Goal: Information Seeking & Learning: Learn about a topic

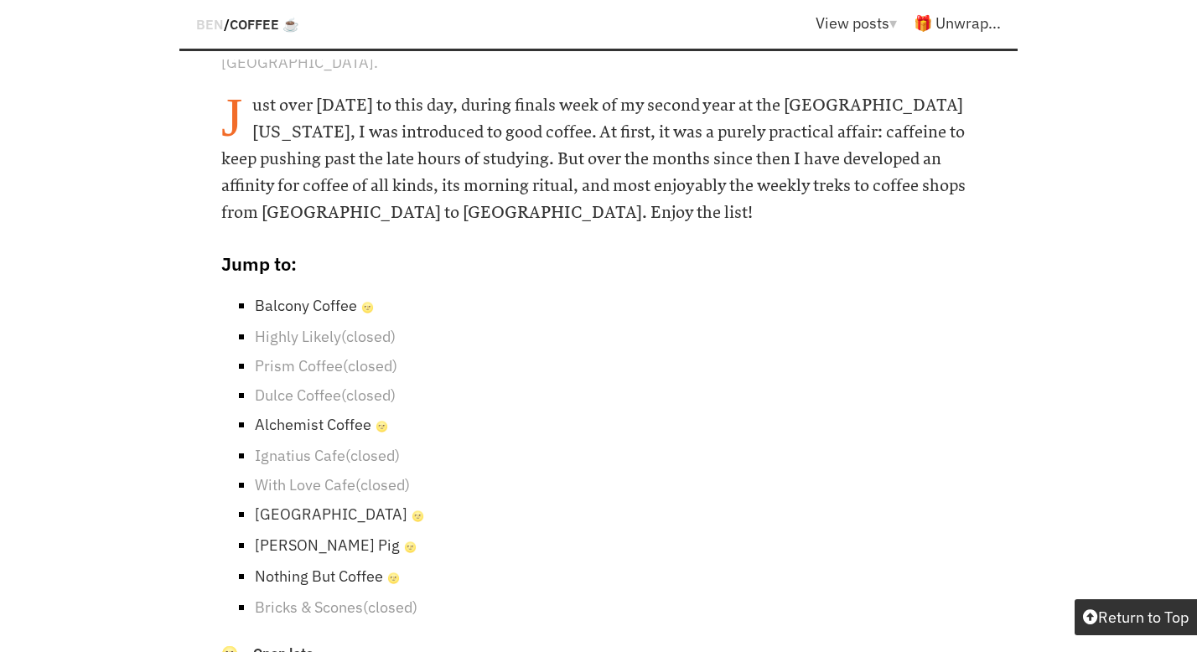
scroll to position [862, 0]
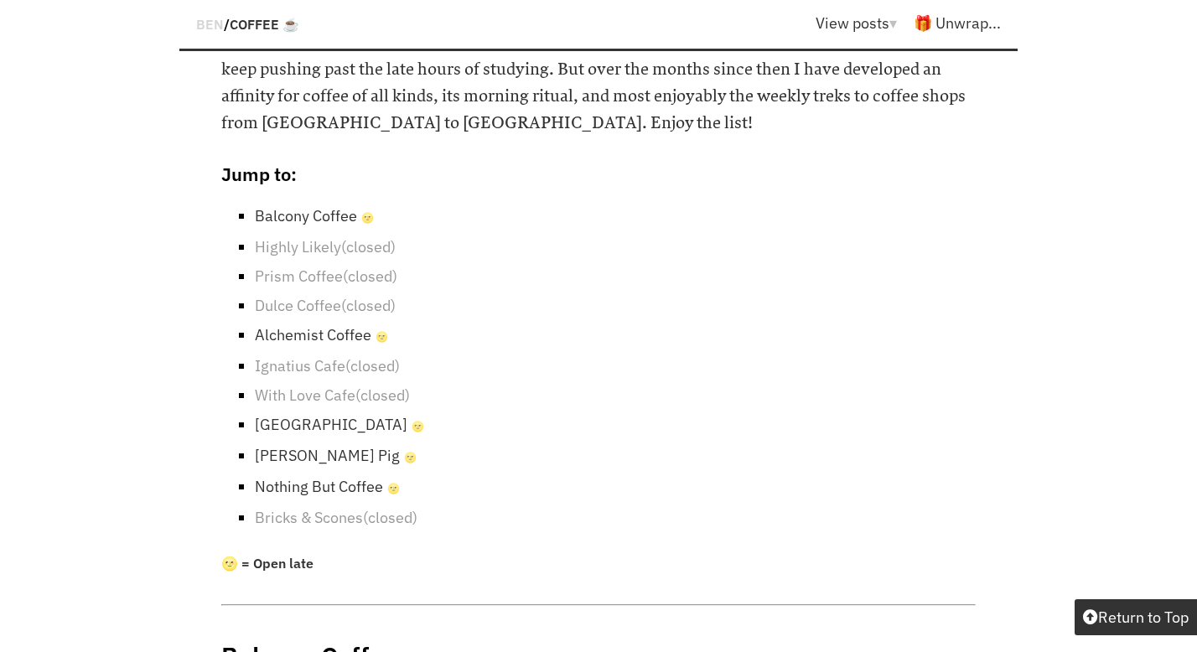
click at [321, 325] on link "Alchemist Coffee 🌝" at bounding box center [321, 334] width 133 height 19
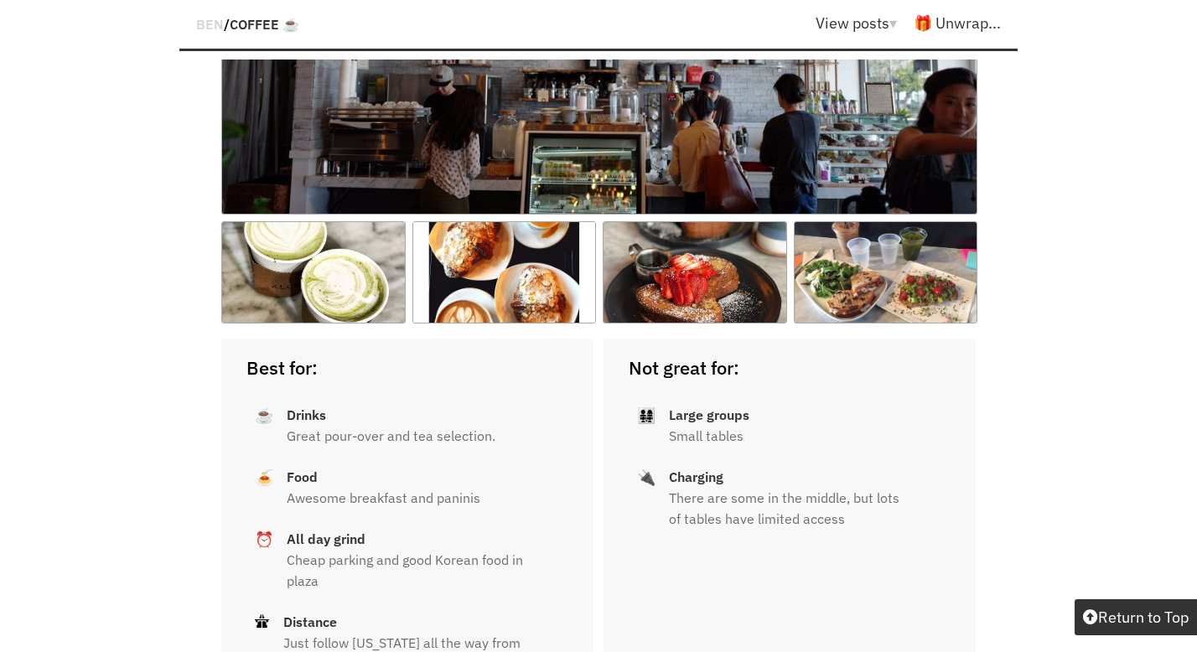
scroll to position [9226, 0]
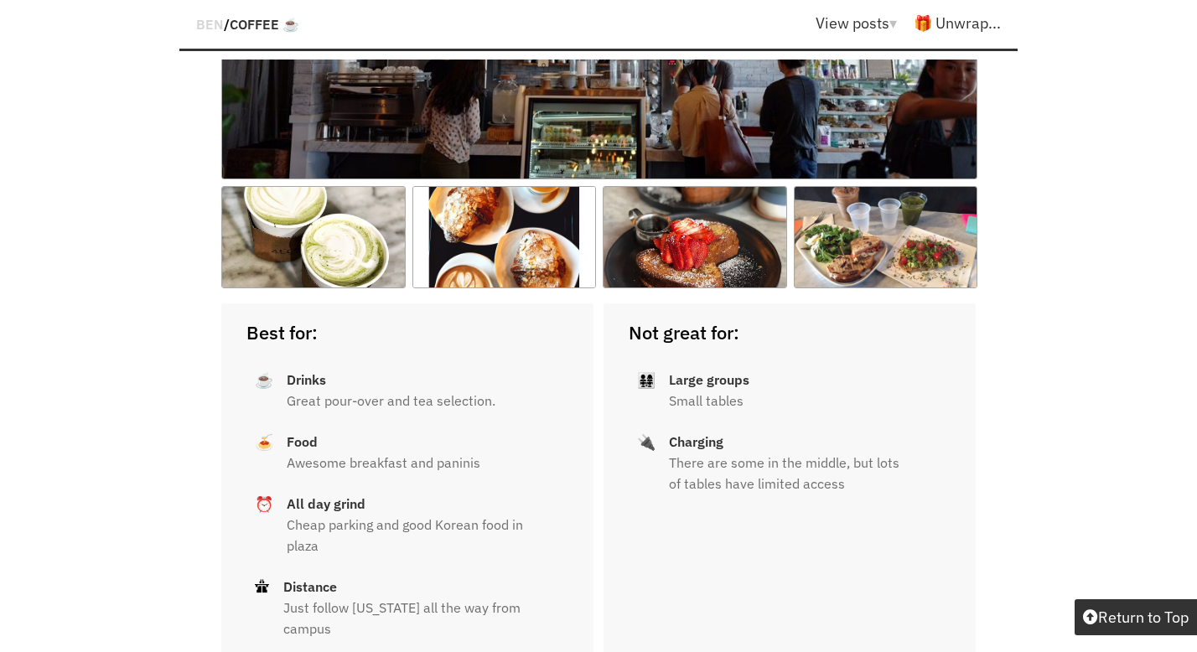
click at [329, 515] on p "Cheap parking and good Korean food in plaza" at bounding box center [415, 536] width 257 height 42
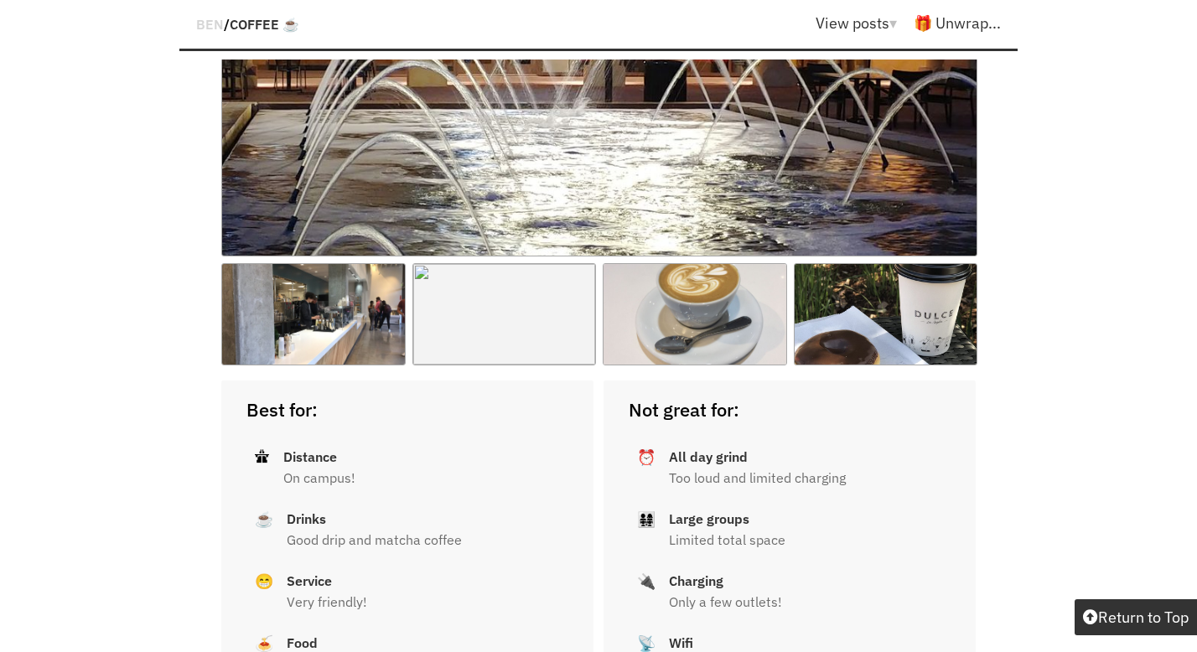
scroll to position [7278, 0]
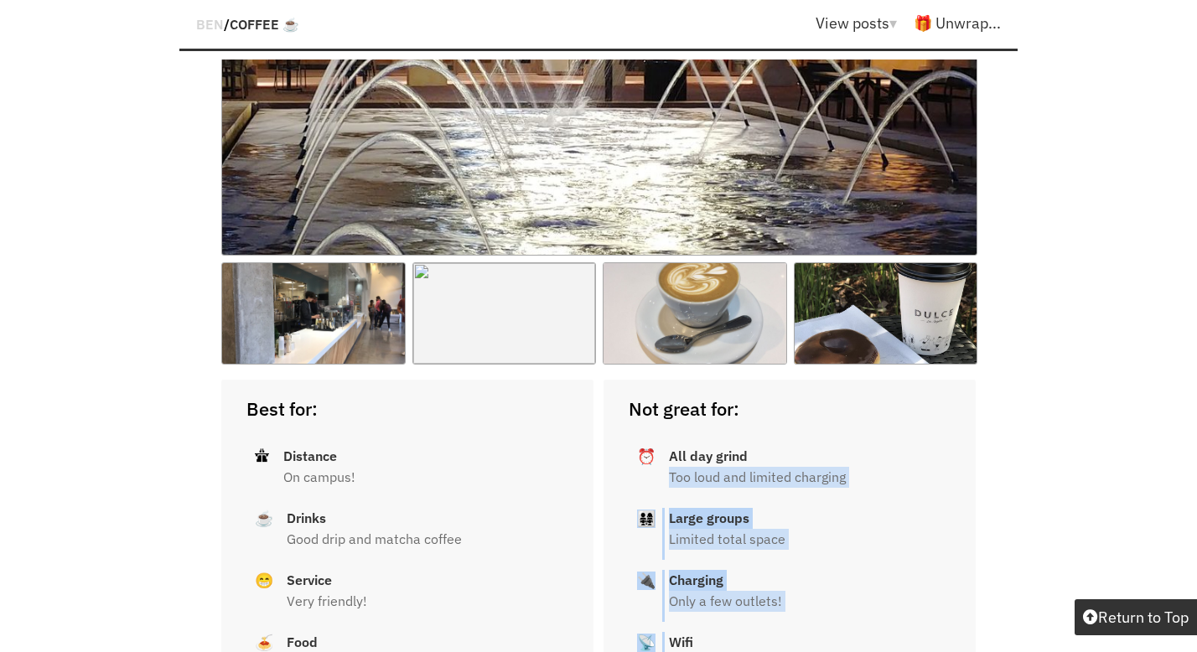
drag, startPoint x: 667, startPoint y: 386, endPoint x: 670, endPoint y: 568, distance: 182.7
click at [670, 568] on div "Not great for: ⏰ All day grind Too loud and limited charging 👨‍👩‍👧‍👧 Large grou…" at bounding box center [789, 545] width 372 height 331
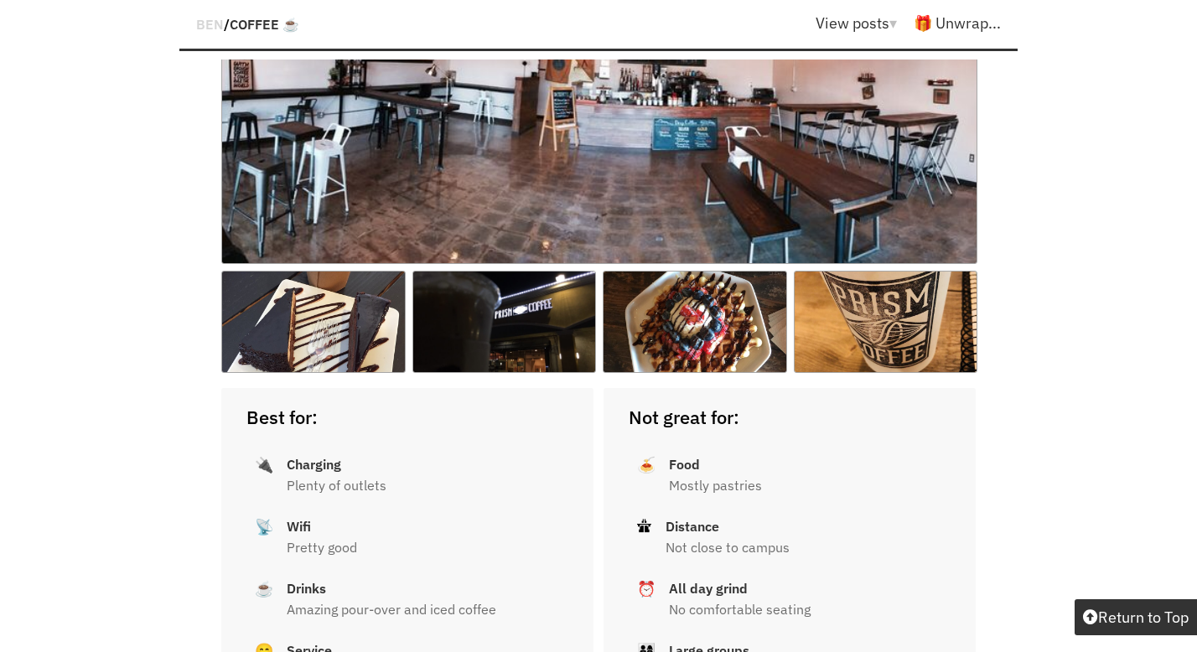
scroll to position [5667, 0]
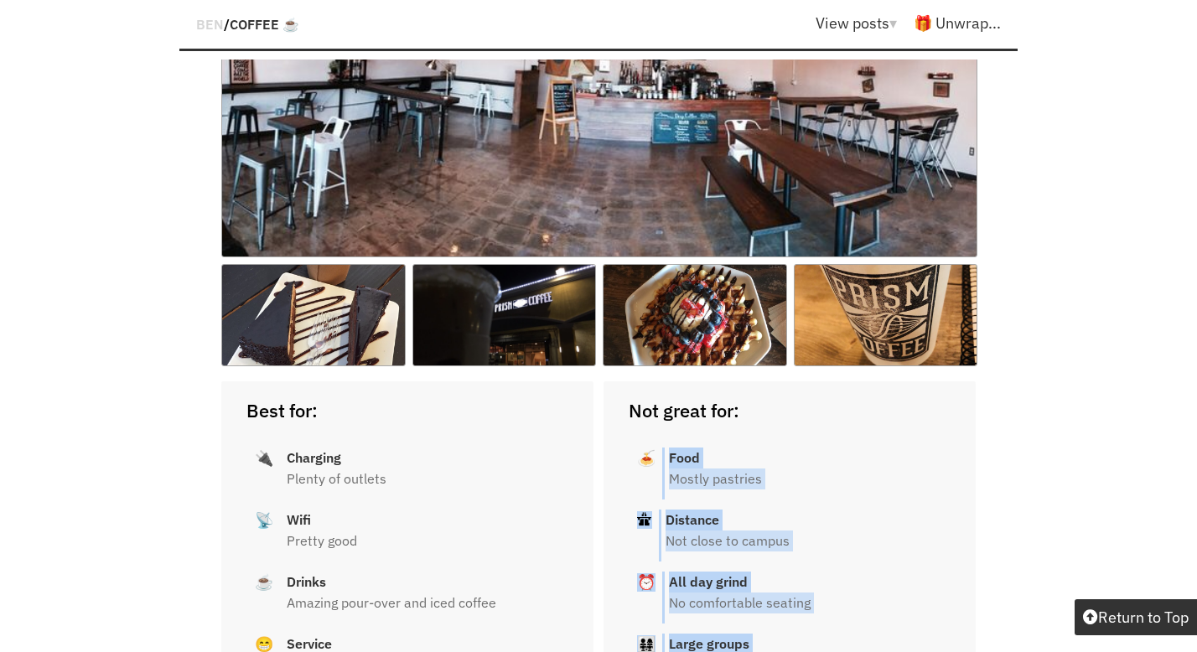
drag, startPoint x: 711, startPoint y: 583, endPoint x: 654, endPoint y: 375, distance: 216.3
click at [654, 381] on div "Not great for: 🍝 Food Mostly pastries 🛣 Distance Not close to campus ⏰ All day …" at bounding box center [789, 546] width 372 height 331
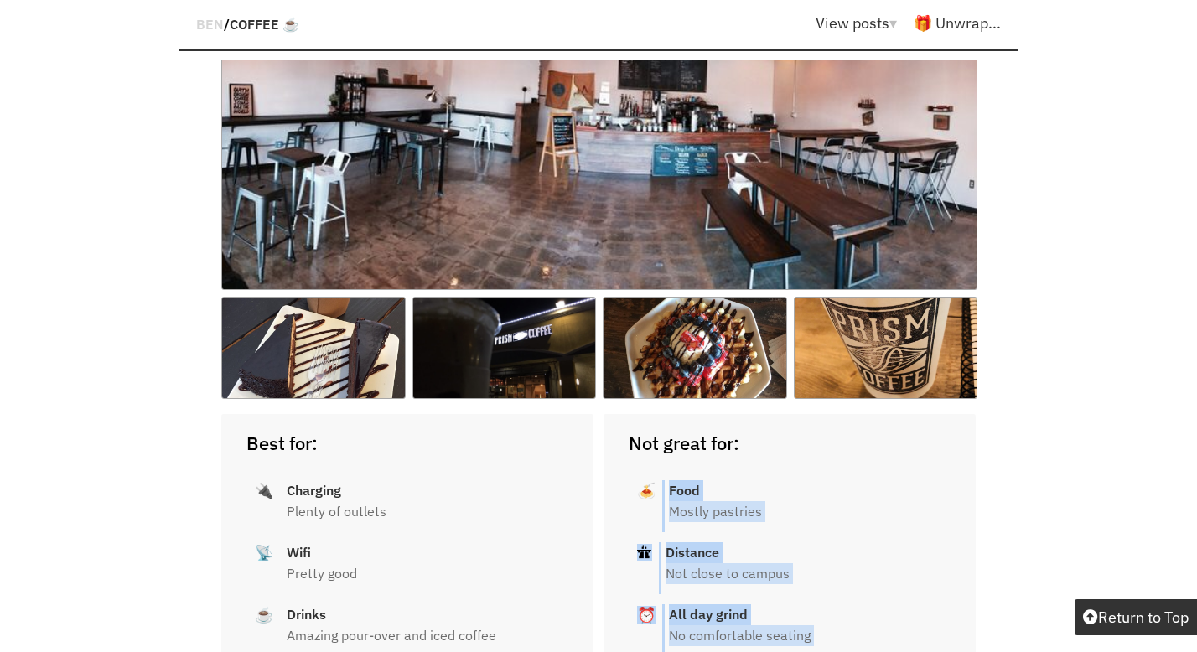
scroll to position [5641, 0]
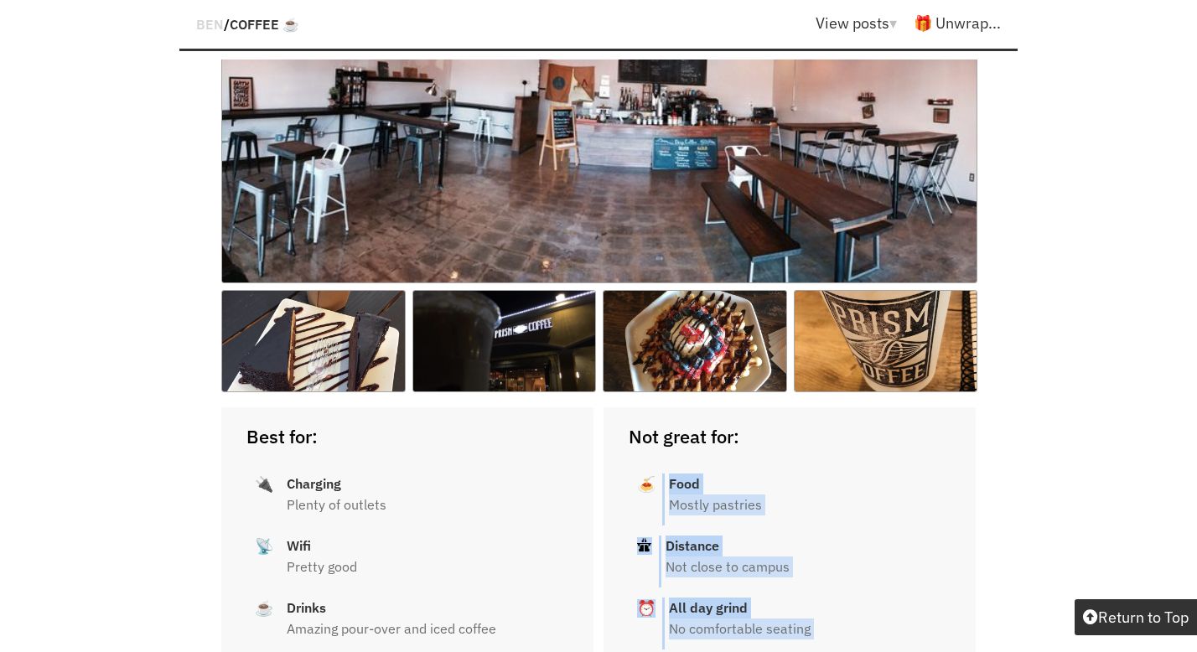
click at [672, 475] on strong "Food" at bounding box center [684, 483] width 31 height 17
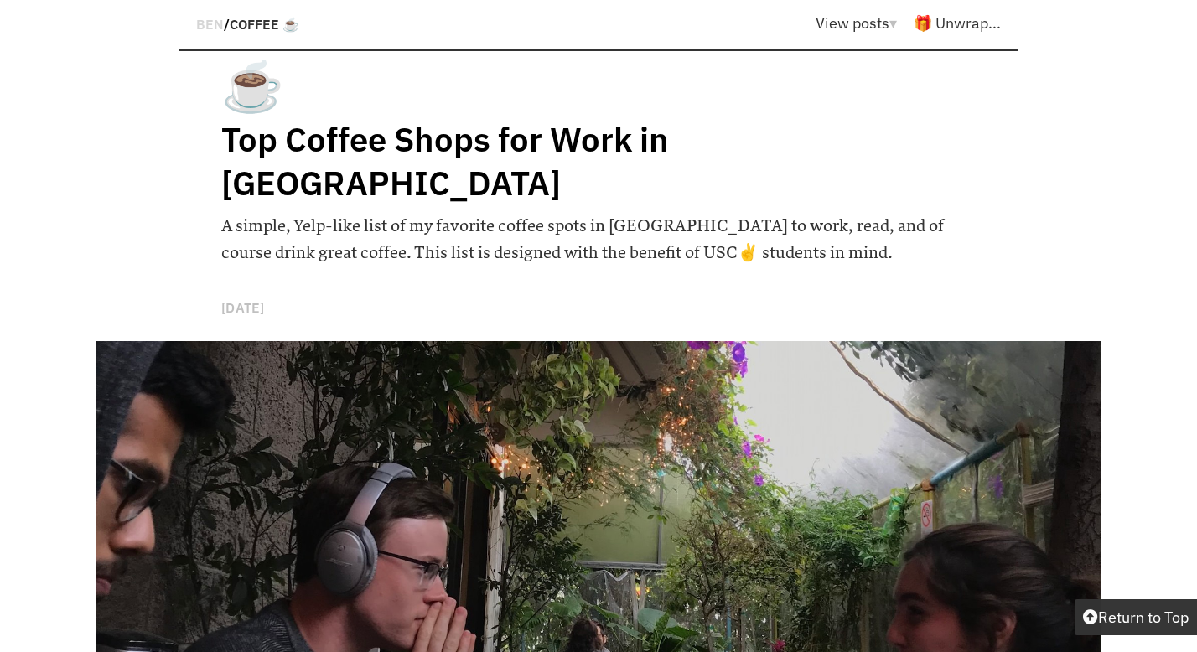
scroll to position [0, 0]
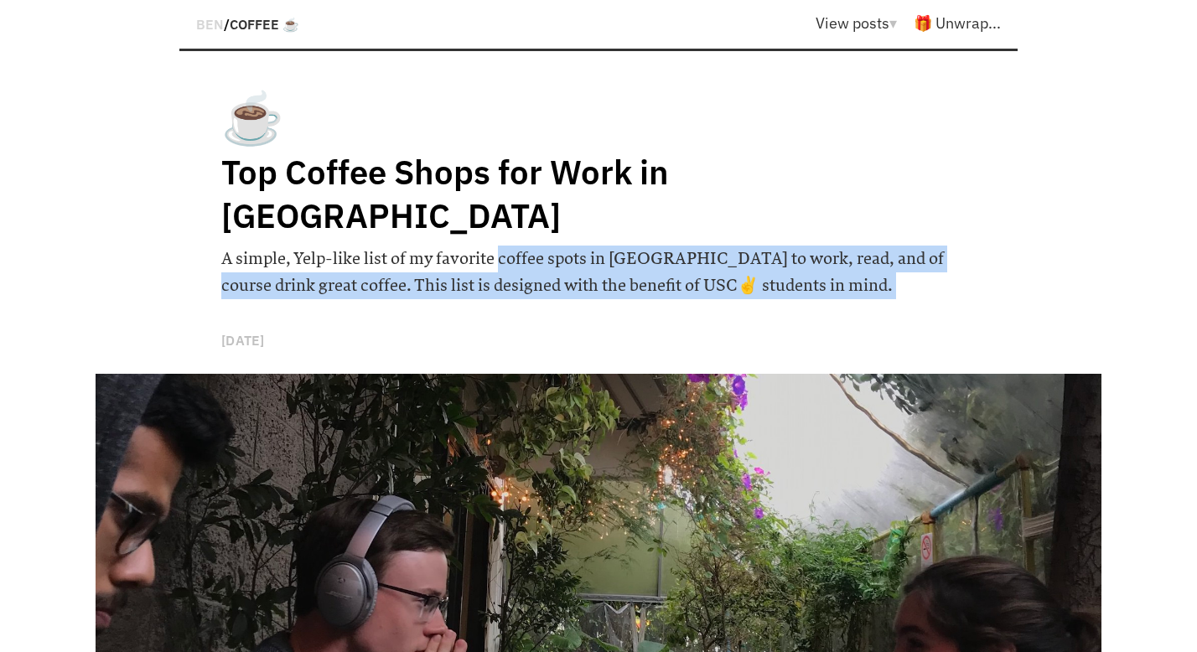
drag, startPoint x: 497, startPoint y: 218, endPoint x: 552, endPoint y: 268, distance: 74.8
click at [552, 268] on div "☕️ Top Coffee Shops for Work in LA A simple, Yelp-like list of my favorite coff…" at bounding box center [598, 229] width 754 height 290
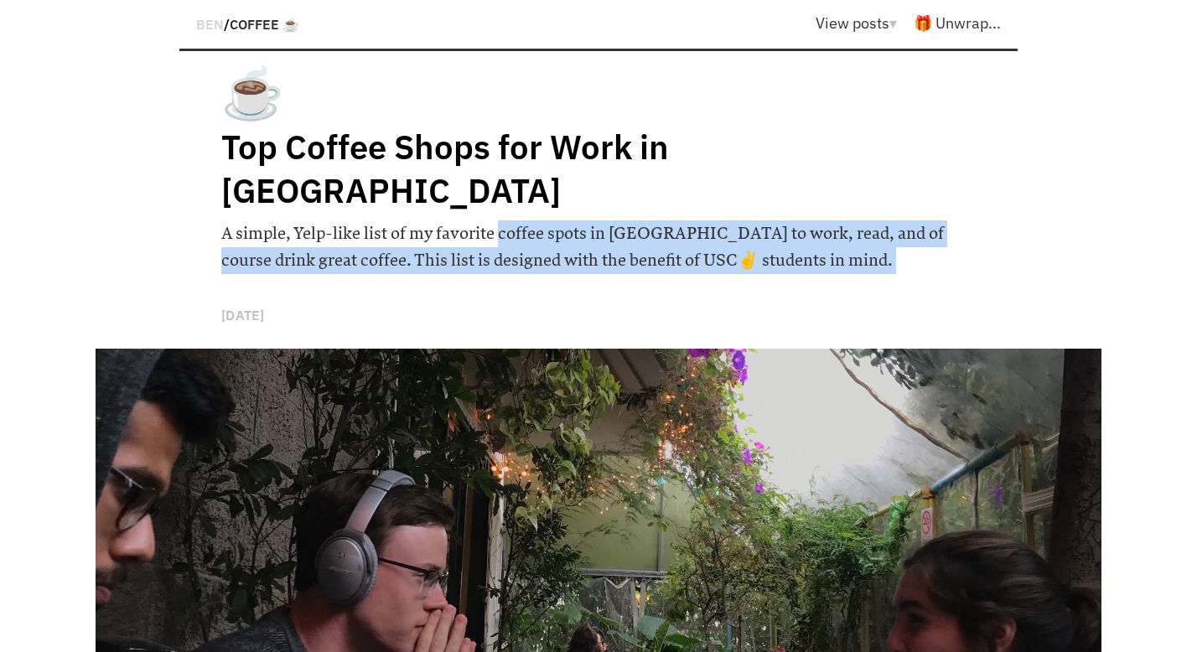
scroll to position [28, 0]
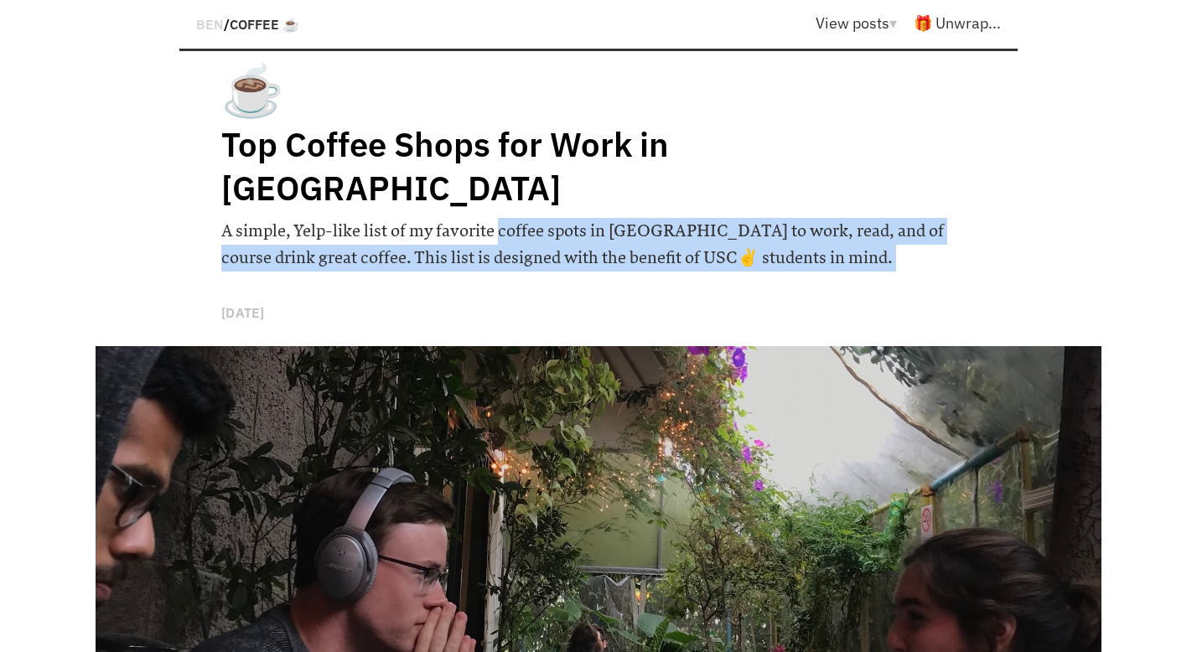
scroll to position [950, 0]
